Goal: Contribute content: Contribute content

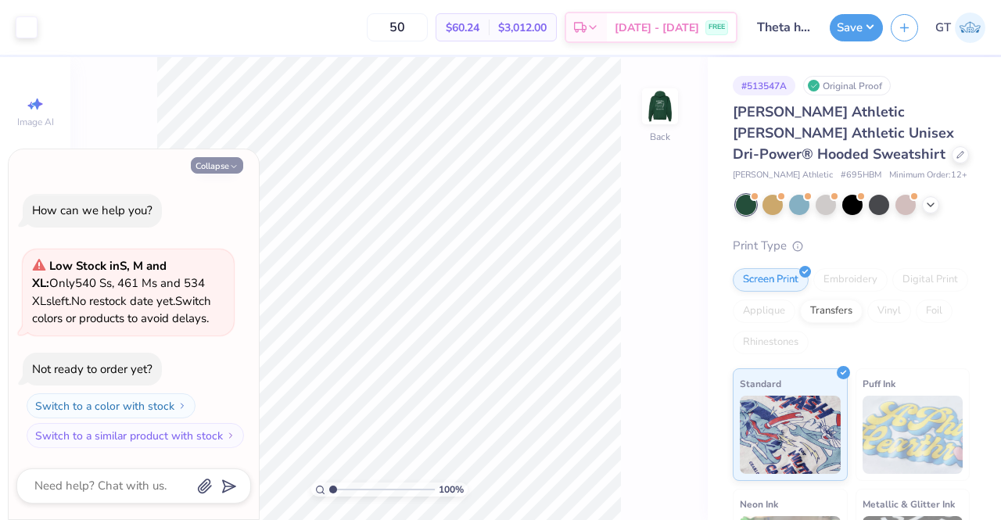
click at [231, 162] on button "Collapse" at bounding box center [217, 165] width 52 height 16
type textarea "x"
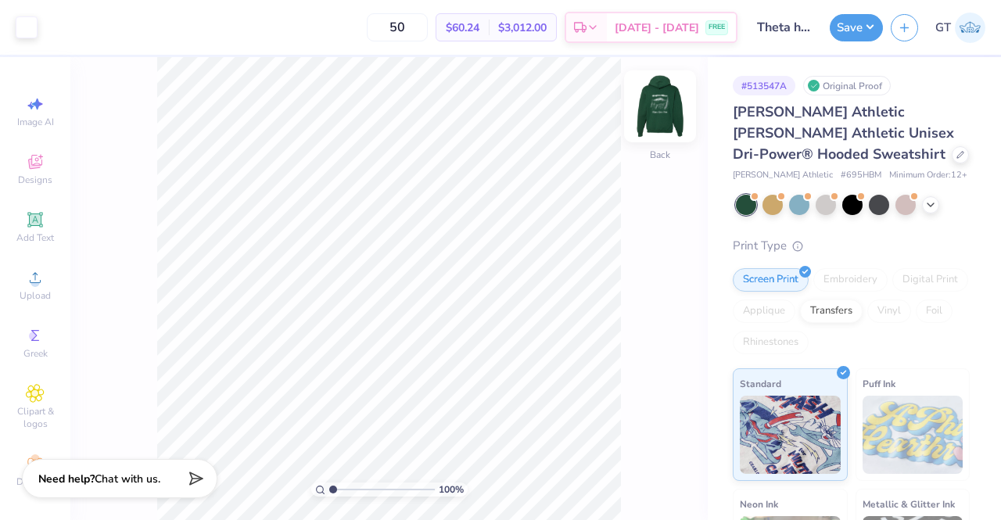
click at [669, 118] on img at bounding box center [660, 106] width 63 height 63
click at [30, 229] on div "Add Text" at bounding box center [35, 227] width 55 height 46
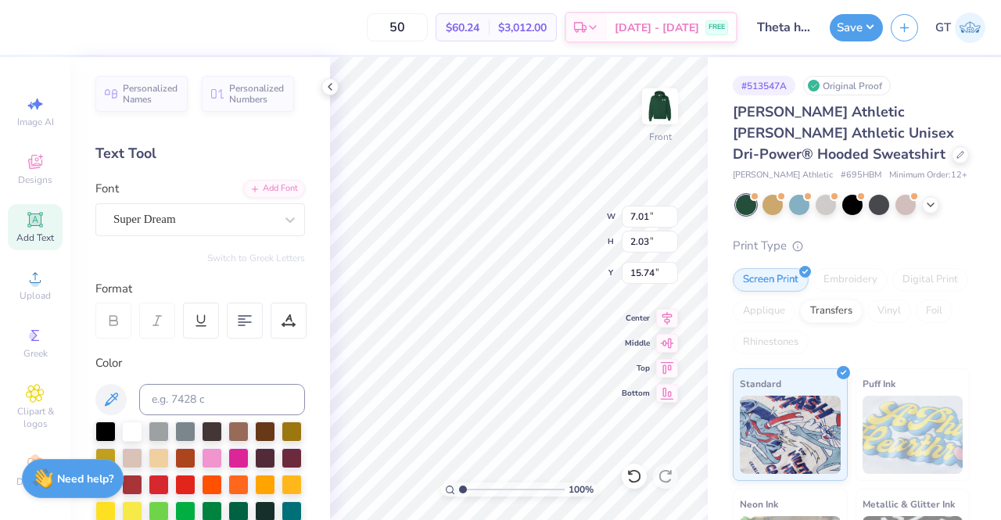
scroll to position [13, 2]
type textarea "™"
click at [224, 218] on div "Super Dream" at bounding box center [194, 219] width 164 height 24
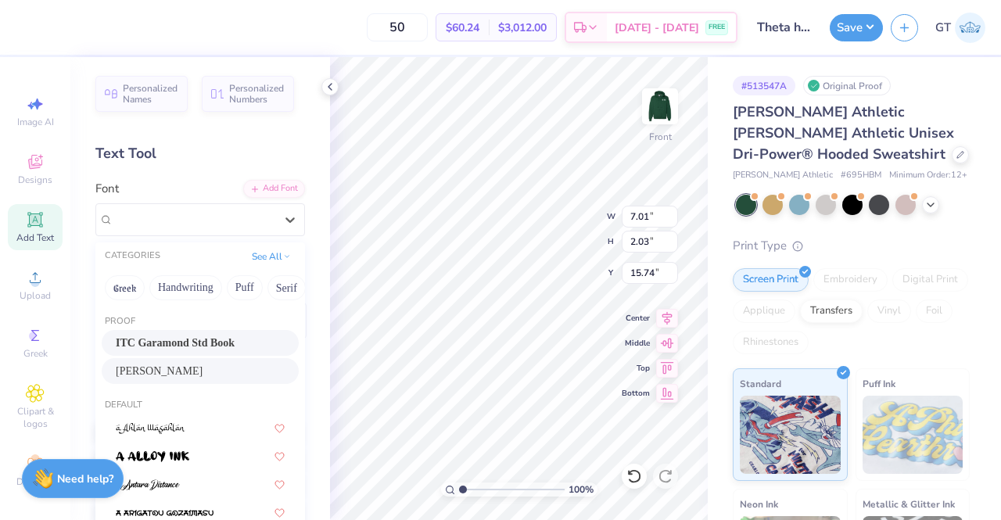
click at [165, 345] on span "ITC Garamond Std Book" at bounding box center [175, 343] width 119 height 16
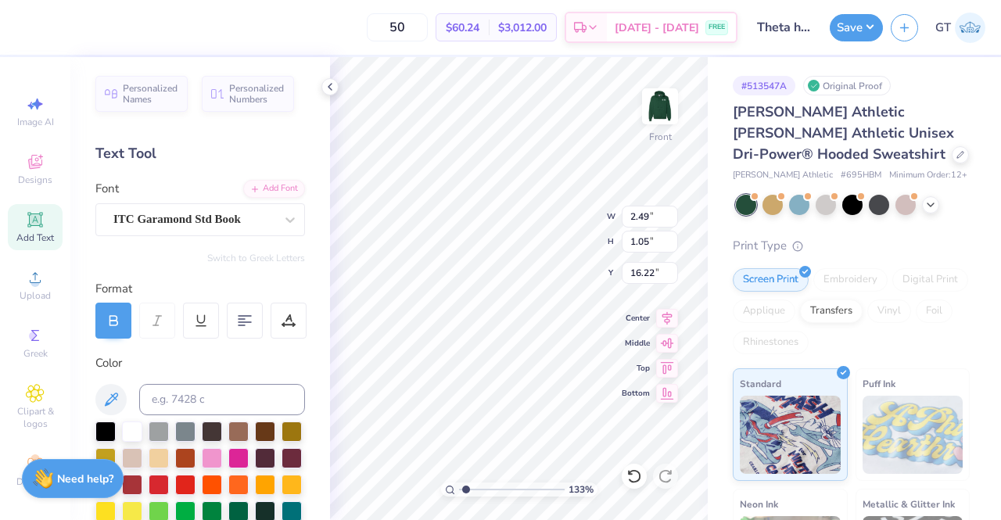
type input "1.32840920957534"
type input "6.00"
type input "1.32840920957534"
type input "11.51"
type input "8.23"
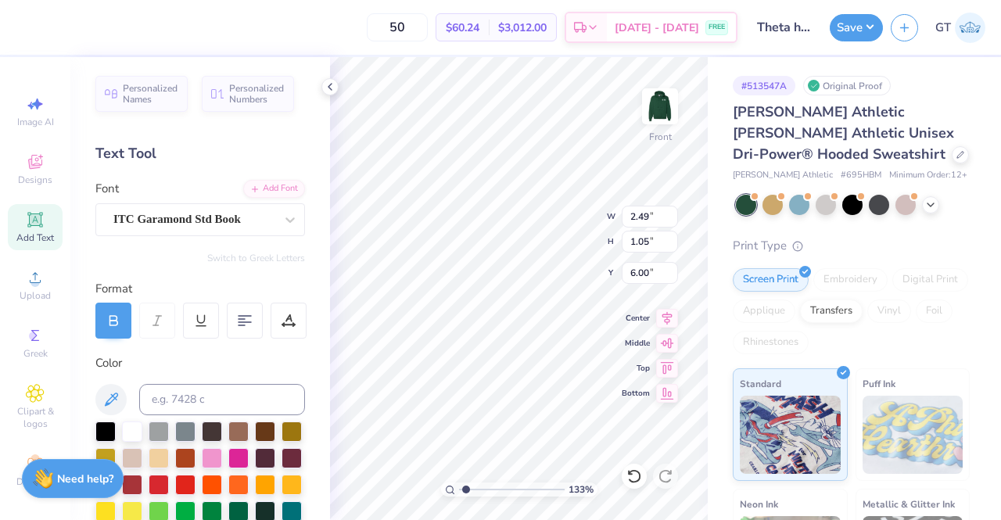
type input "7.22"
type input "2.27399667383846"
type input "6.70"
type input "2.27399667383846"
type input "0.24"
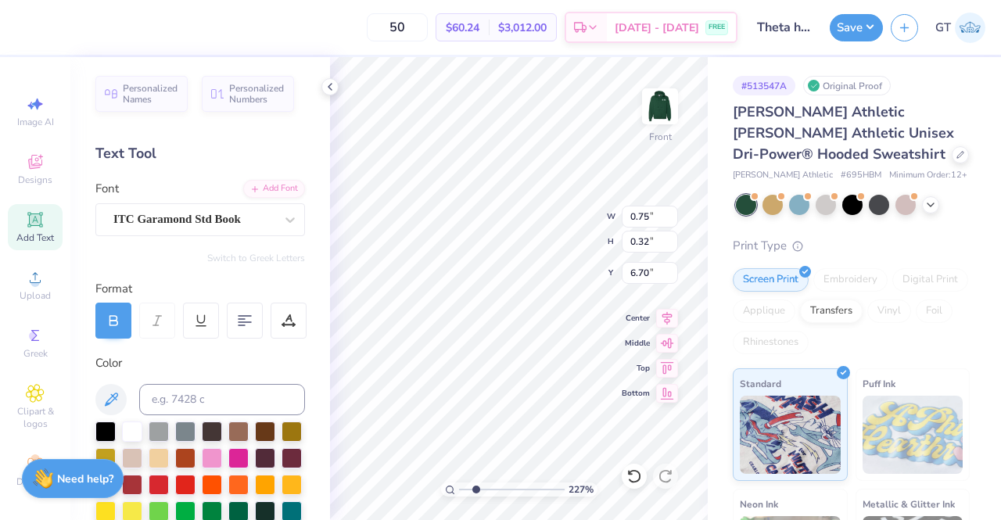
type input "0.10"
type input "2.27399667383846"
type input "6.58"
click at [282, 221] on icon at bounding box center [290, 220] width 16 height 16
type input "3.57564785889318"
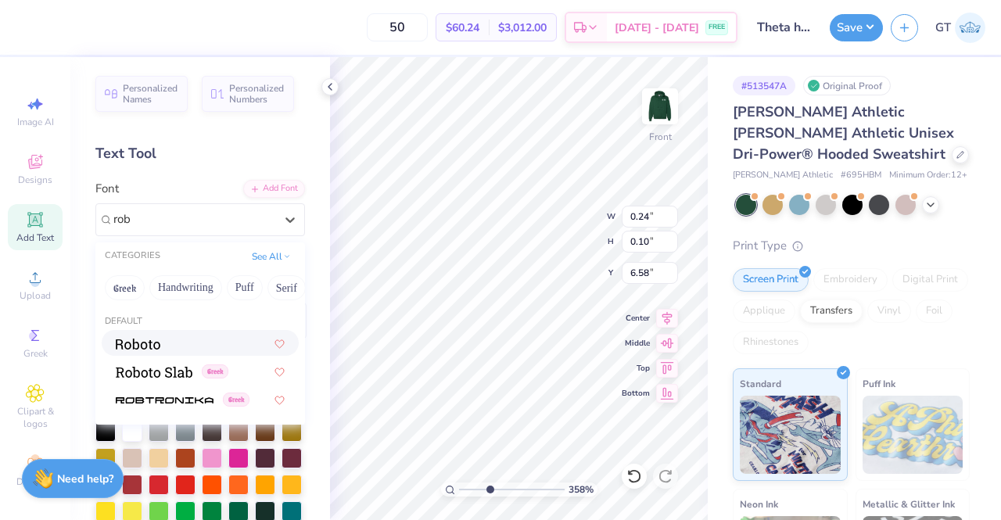
scroll to position [0, 0]
click at [206, 341] on div at bounding box center [200, 343] width 169 height 16
type input "rob"
type input "3.57564785889318"
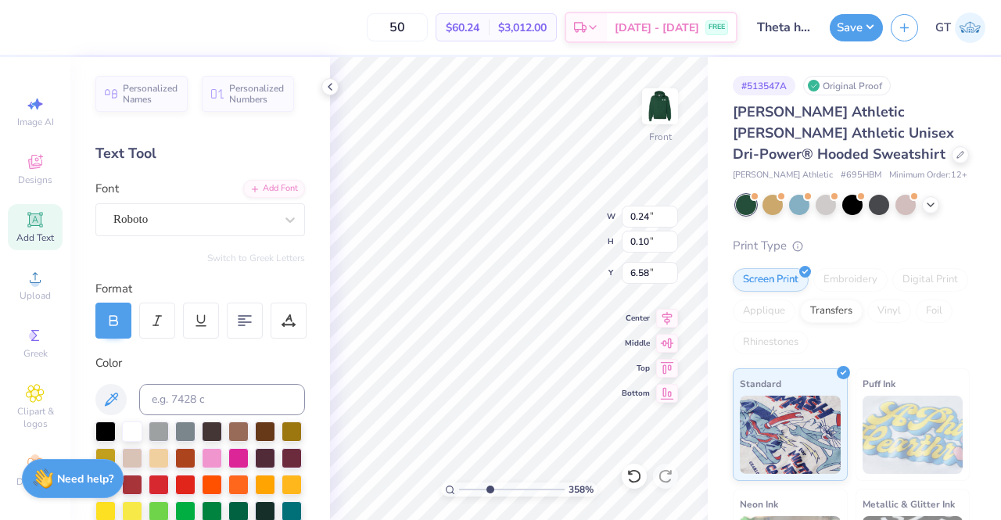
type input "3.57564785889318"
type input "0.14"
type input "0.07"
type input "6.60"
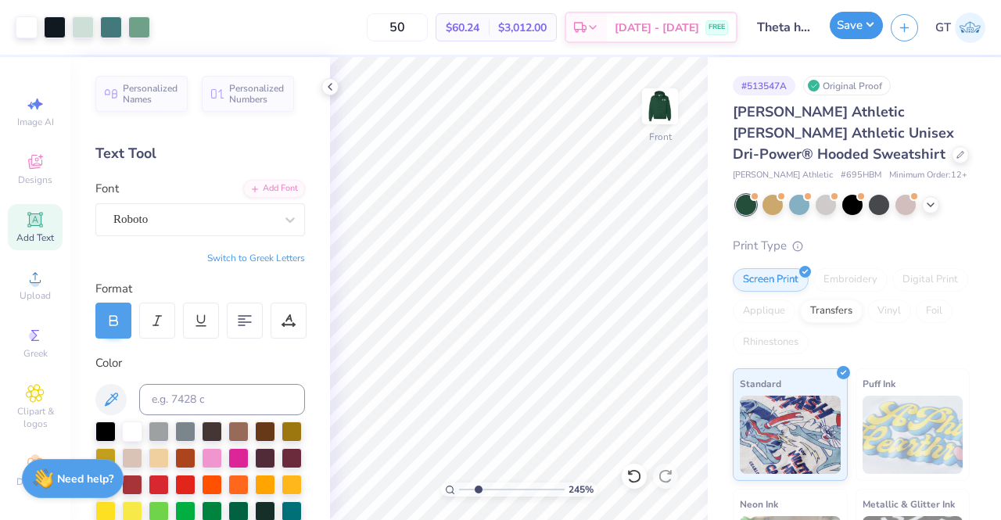
click at [846, 31] on button "Save" at bounding box center [856, 25] width 53 height 27
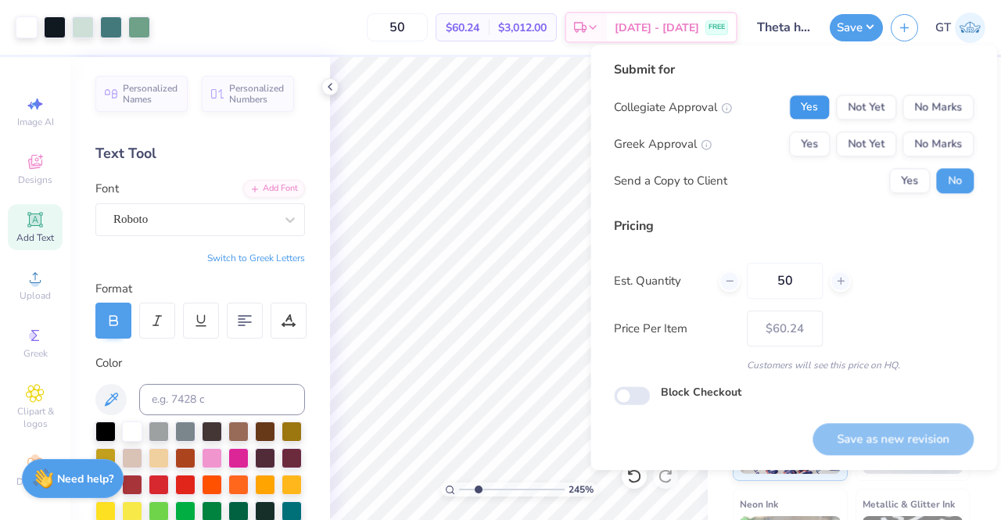
click at [806, 105] on button "Yes" at bounding box center [809, 107] width 41 height 25
click at [834, 142] on div "Yes Not Yet No Marks" at bounding box center [881, 143] width 185 height 25
click at [801, 145] on button "Yes" at bounding box center [809, 143] width 41 height 25
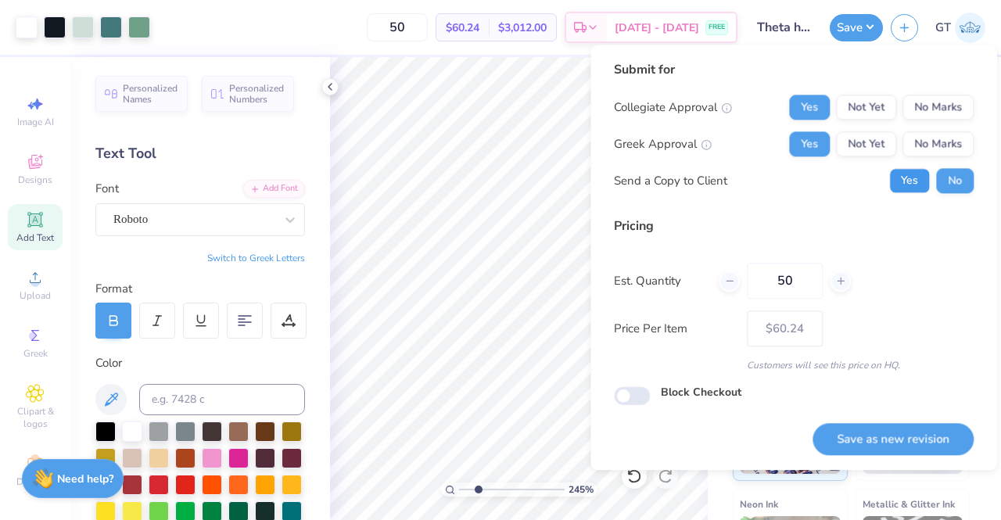
click at [906, 179] on button "Yes" at bounding box center [909, 180] width 41 height 25
type input "2.45106330700074"
click at [921, 436] on button "Save as new revision" at bounding box center [892, 439] width 161 height 32
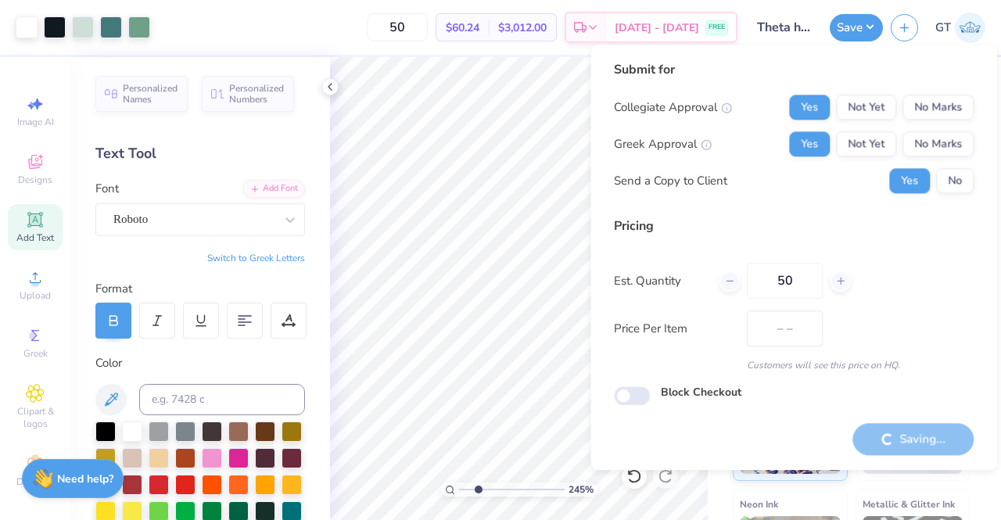
type input "$60.24"
type input "2.45106330700074"
